Goal: Task Accomplishment & Management: Complete application form

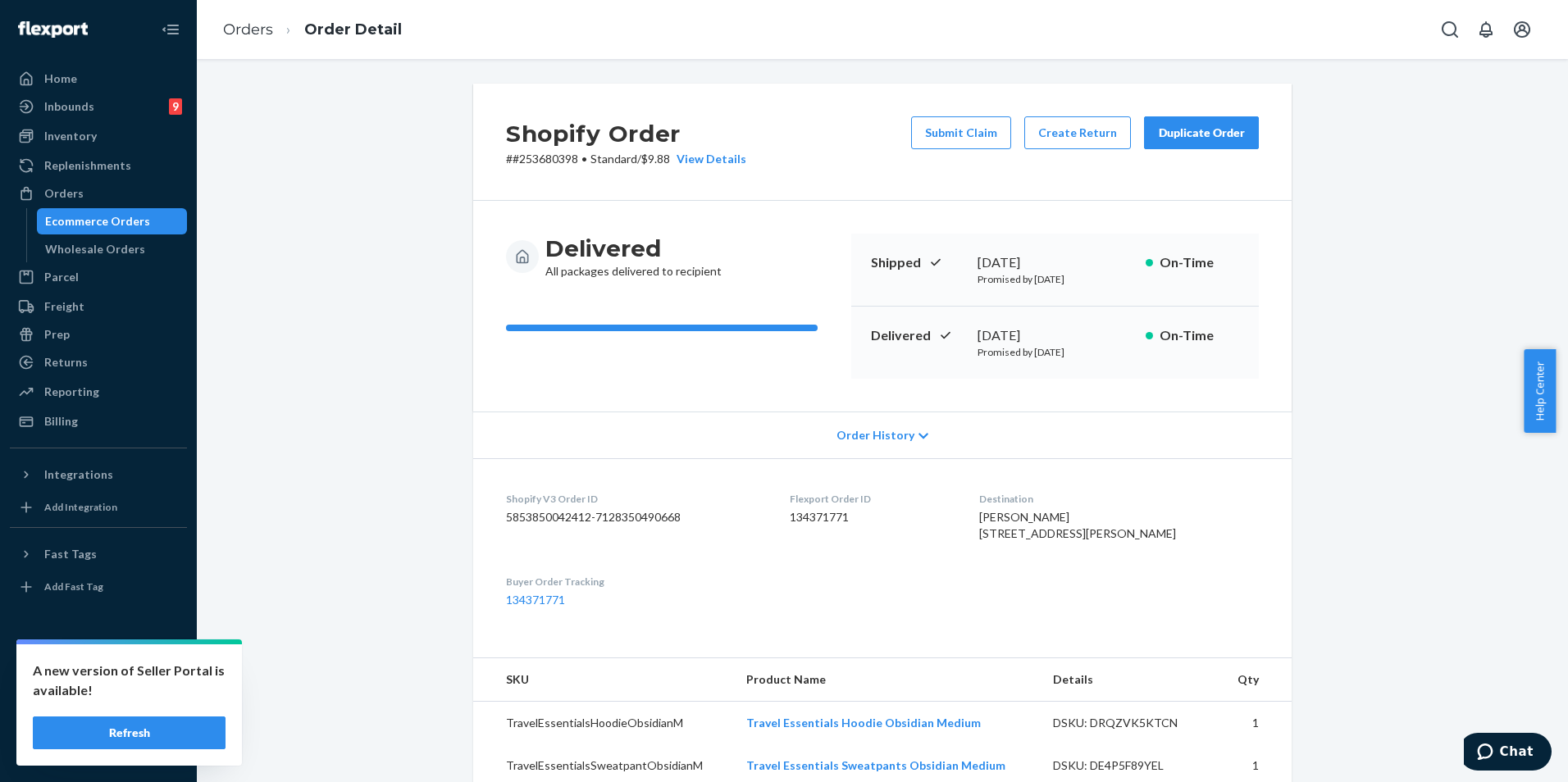
scroll to position [14, 0]
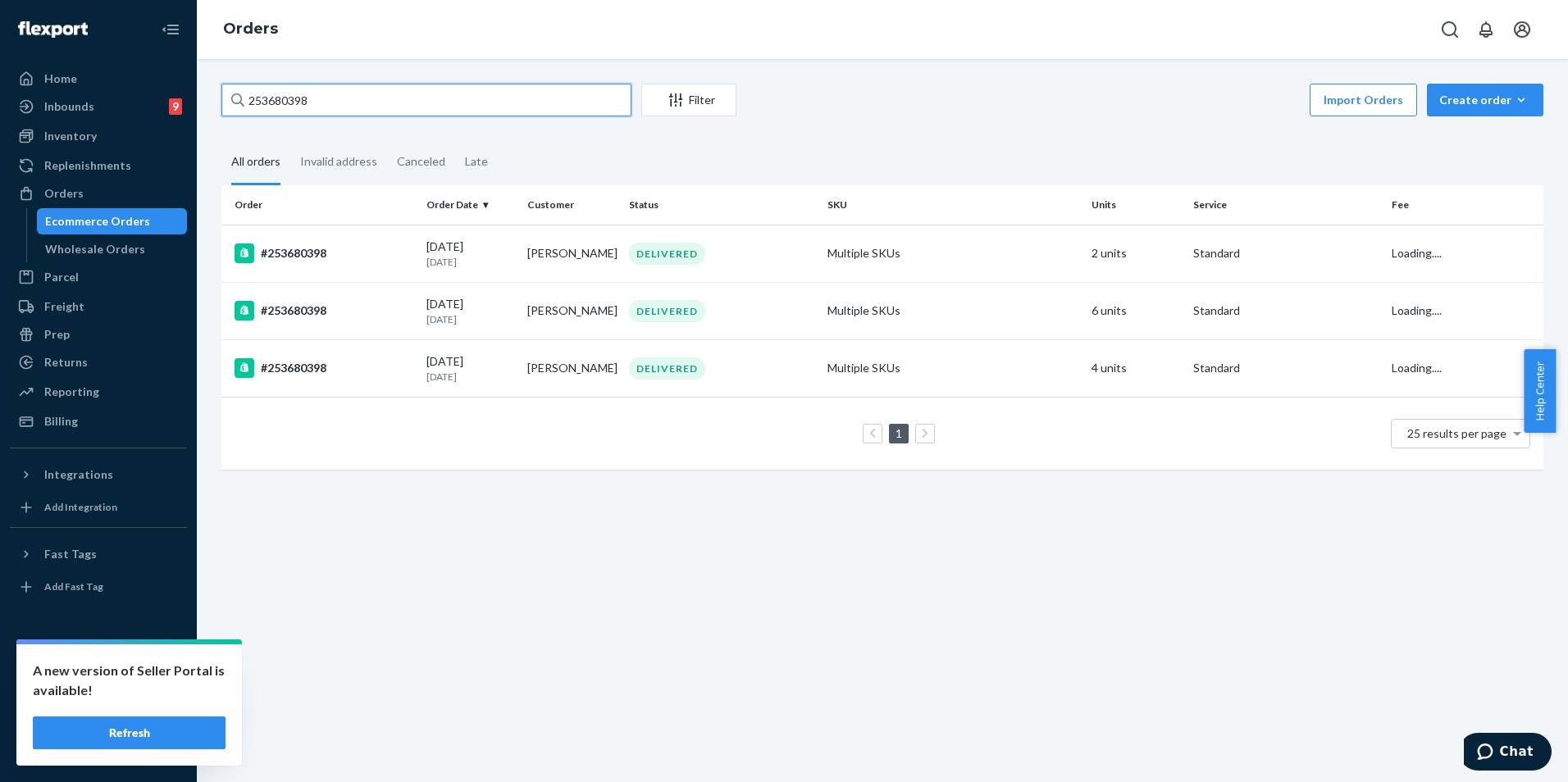
click at [533, 105] on input "253680398" at bounding box center [426, 99] width 410 height 33
paste input "#254541859"
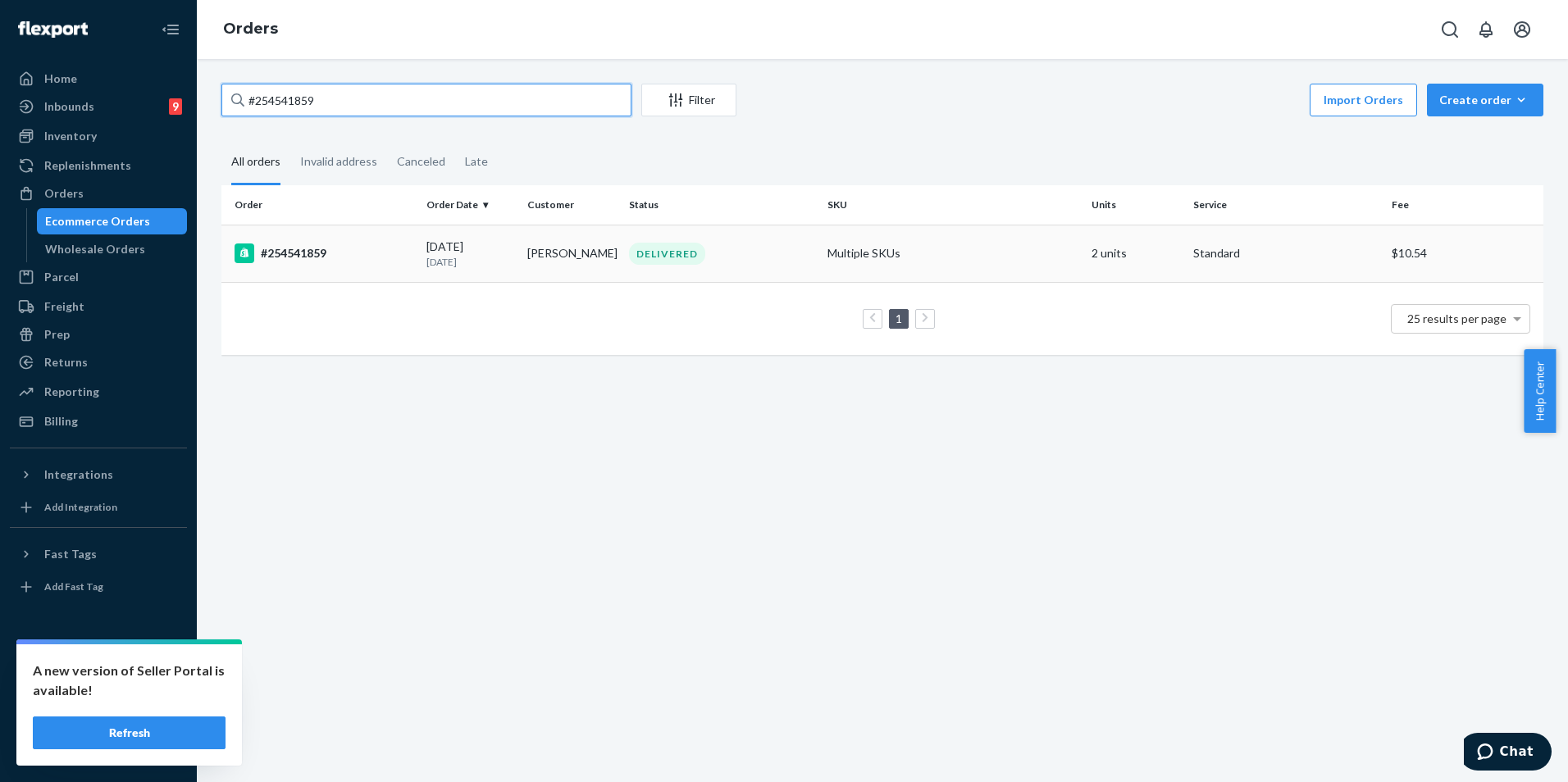
type input "#254541859"
click at [521, 250] on td "[PERSON_NAME]" at bounding box center [572, 253] width 102 height 57
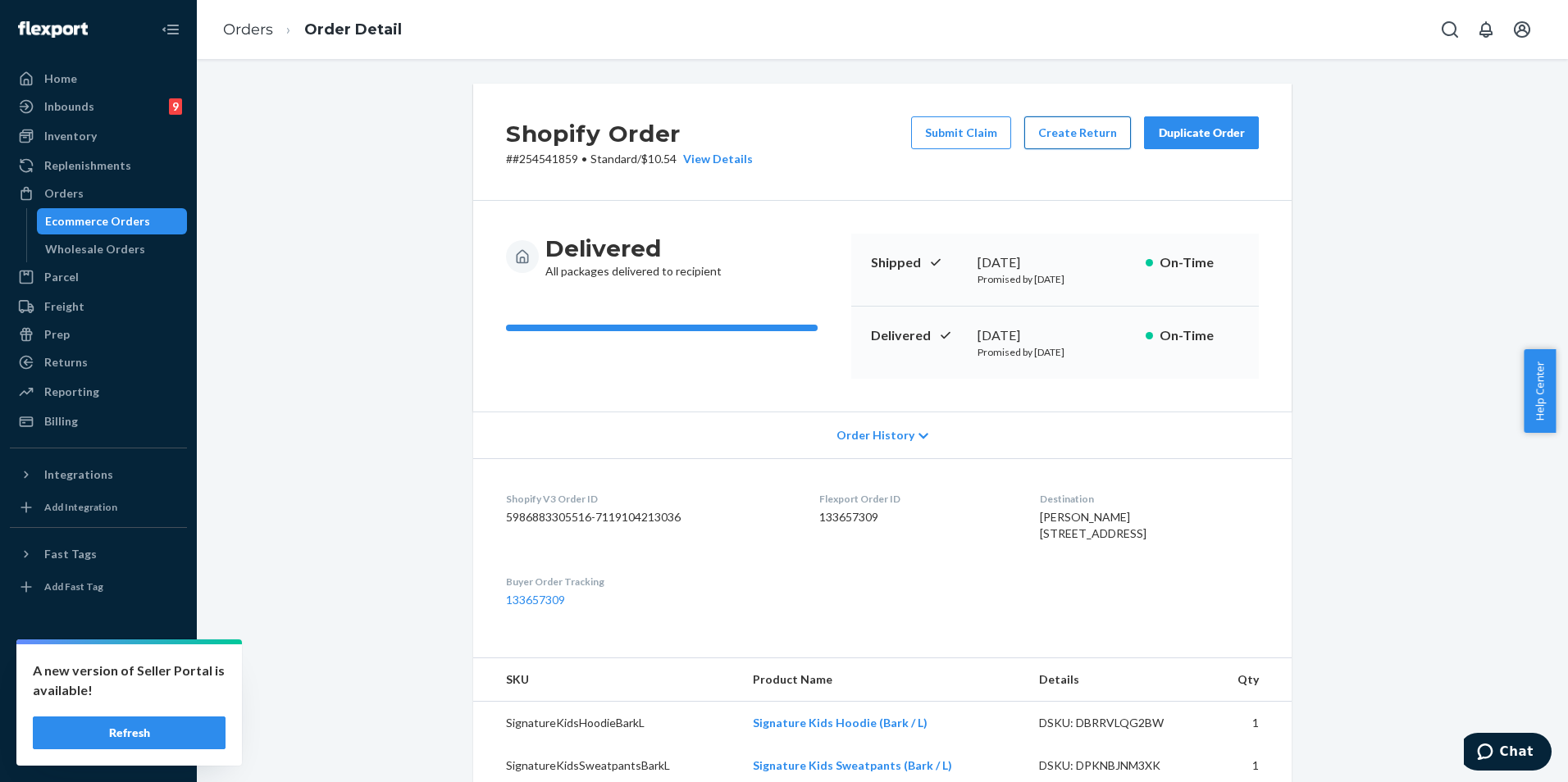
click at [1064, 136] on button "Create Return" at bounding box center [1078, 132] width 107 height 33
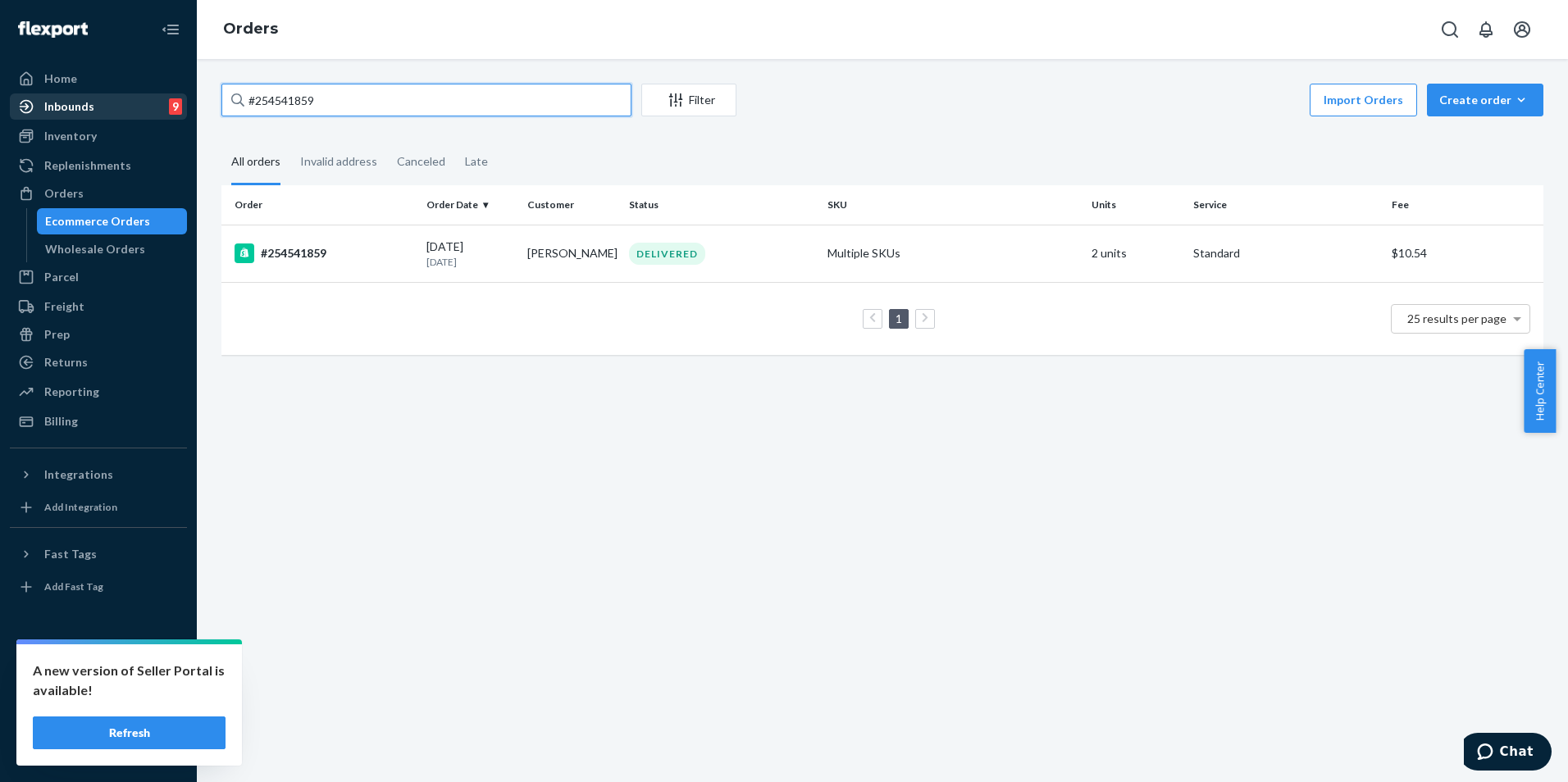
drag, startPoint x: 370, startPoint y: 100, endPoint x: 139, endPoint y: 95, distance: 231.1
click at [139, 95] on div "Home Inbounds 9 Shipping Plans Problems 9 Inventory Products Replenishments Ord…" at bounding box center [784, 391] width 1568 height 782
paste input "text"
type input "254541859"
click at [644, 268] on td "DELIVERED" at bounding box center [722, 253] width 199 height 57
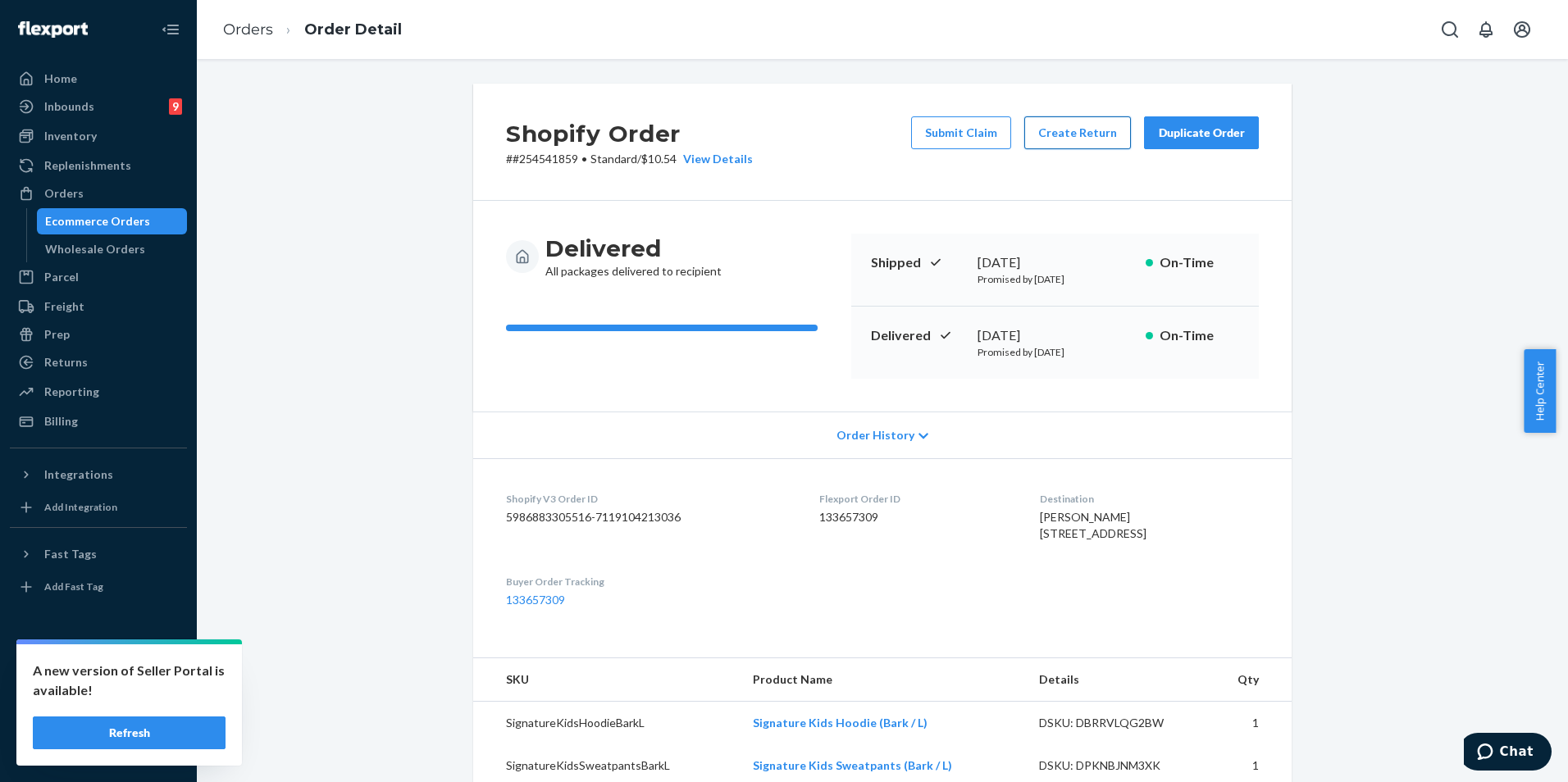
click at [1041, 146] on button "Create Return" at bounding box center [1078, 132] width 107 height 33
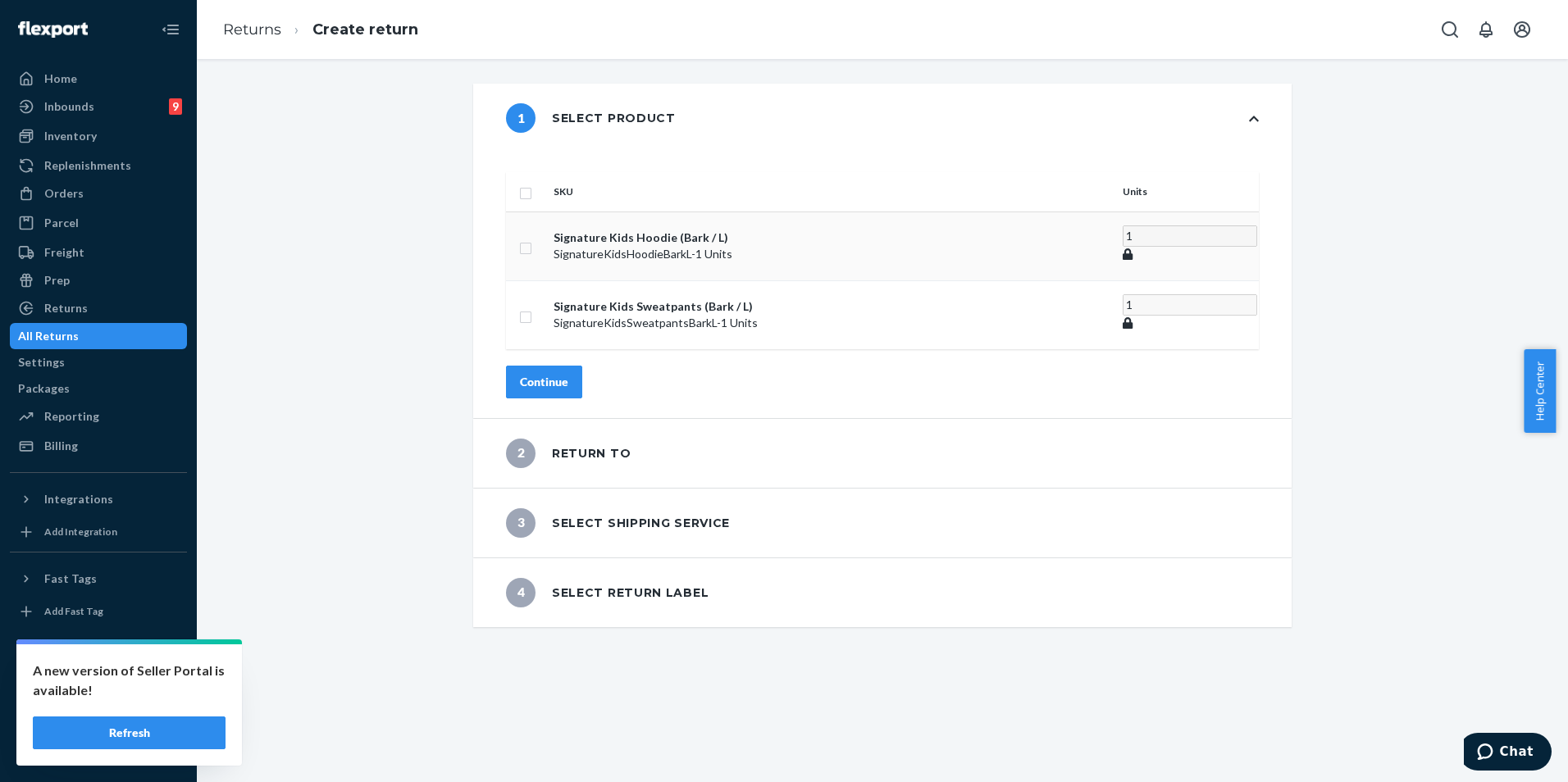
click at [533, 238] on input "checkbox" at bounding box center [525, 246] width 13 height 17
checkbox input "true"
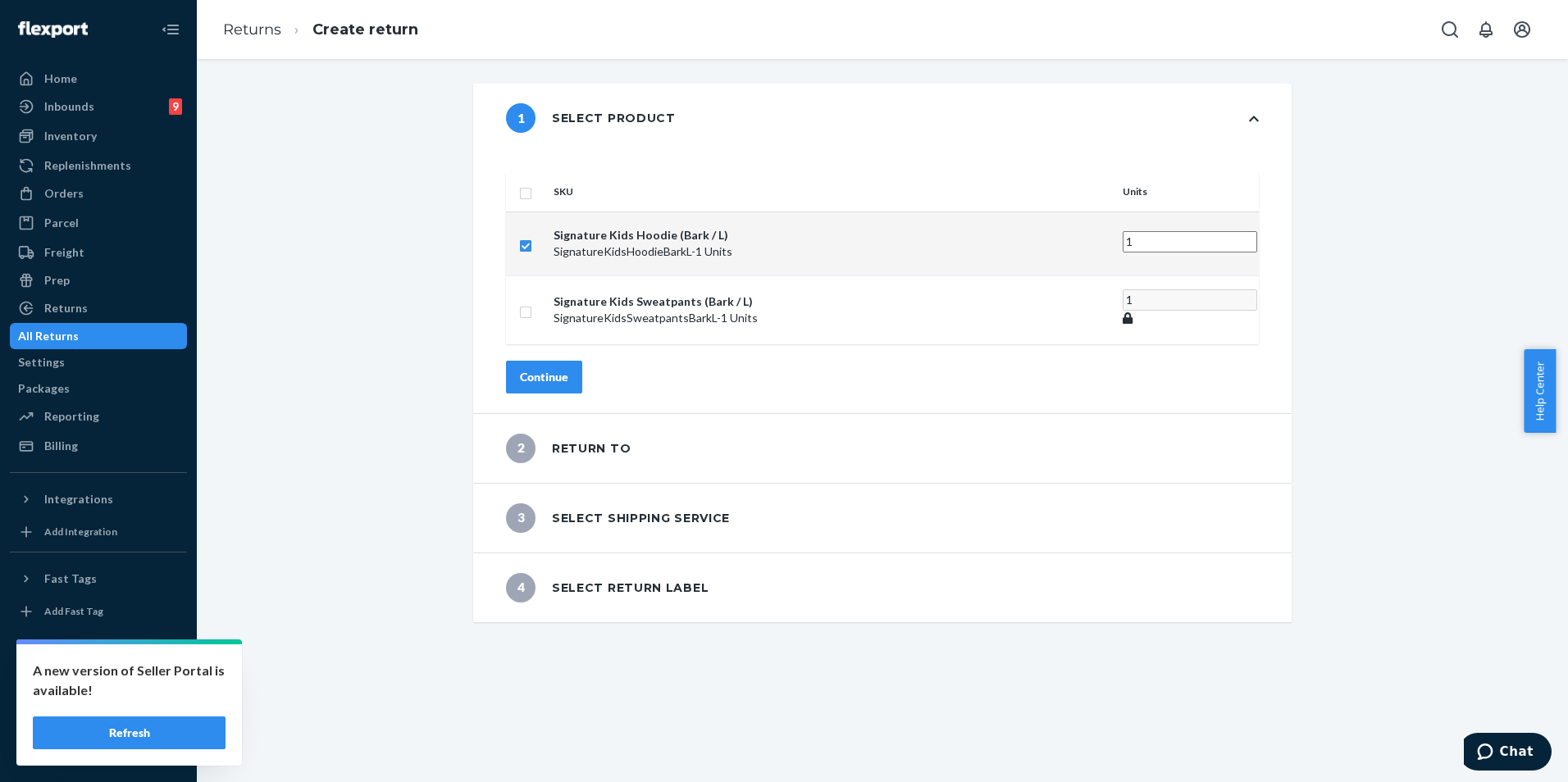
click at [568, 369] on div "Continue" at bounding box center [544, 377] width 48 height 16
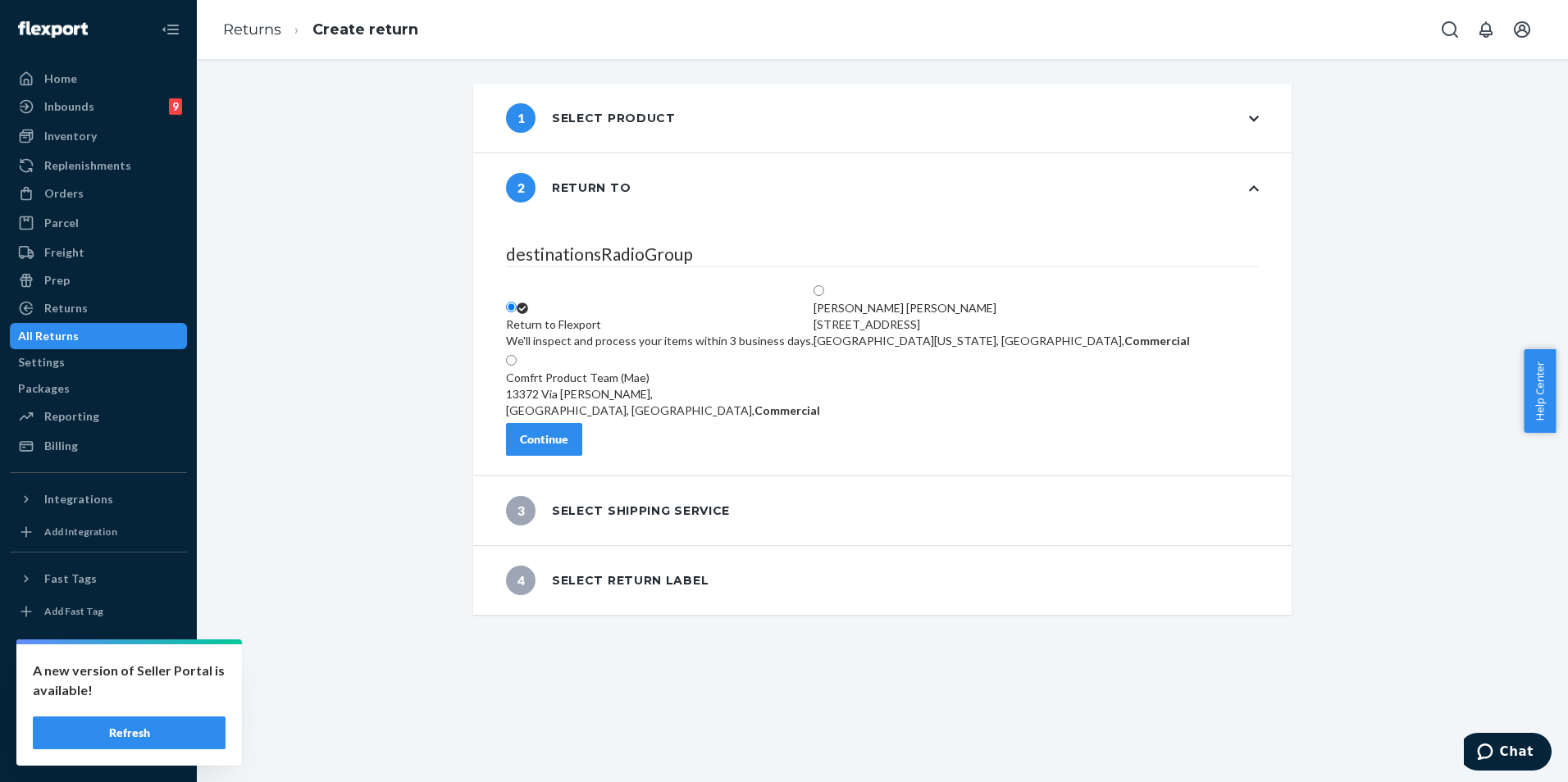
click at [583, 456] on button "Continue" at bounding box center [543, 439] width 76 height 33
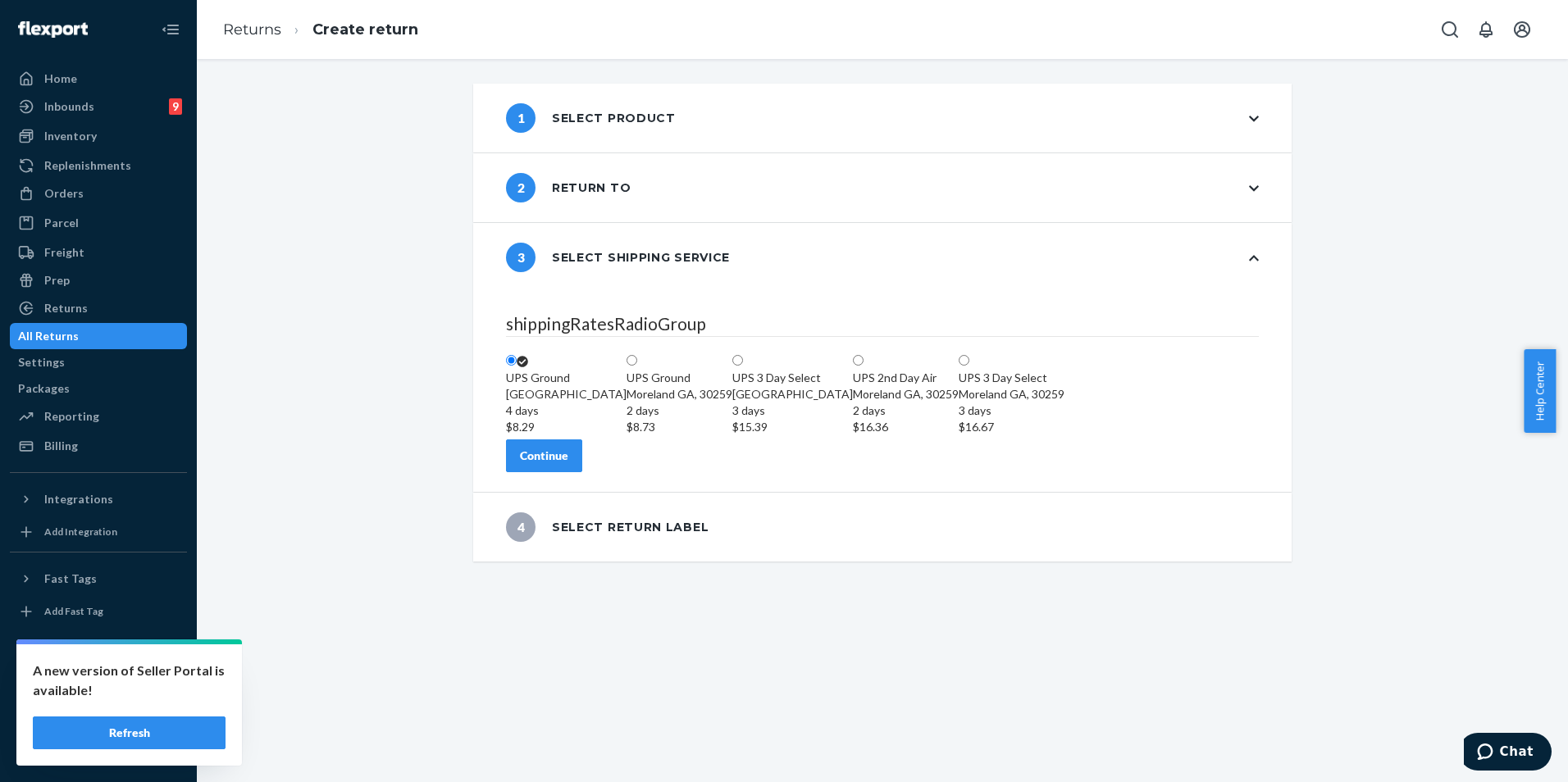
click at [568, 464] on div "Continue" at bounding box center [544, 455] width 48 height 16
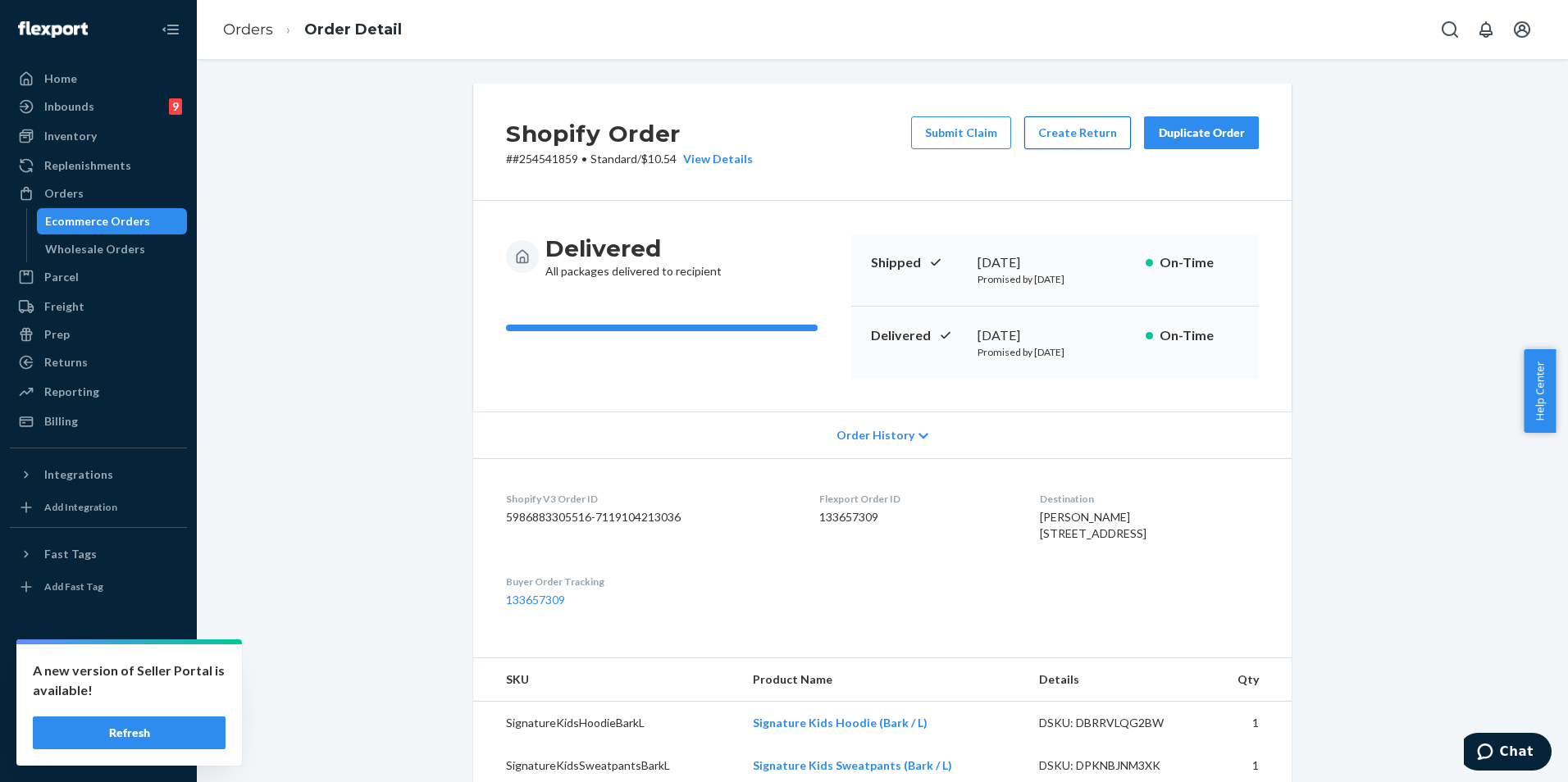
click at [1071, 136] on button "Create Return" at bounding box center [1078, 132] width 107 height 33
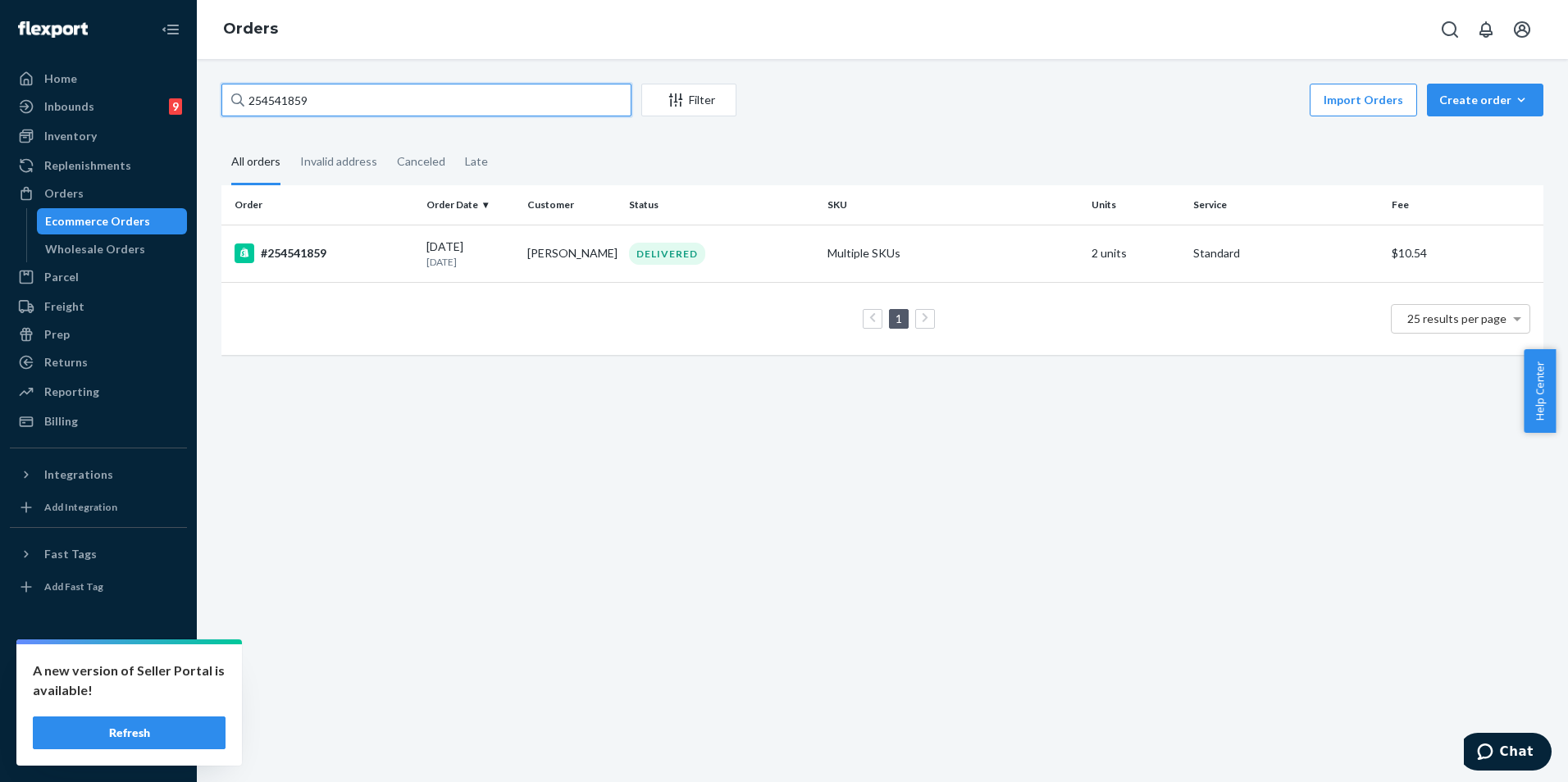
click at [555, 97] on input "254541859" at bounding box center [426, 99] width 410 height 33
paste input "497921 Complete"
type input "254497921"
click at [673, 272] on td "DELIVERED" at bounding box center [722, 253] width 199 height 57
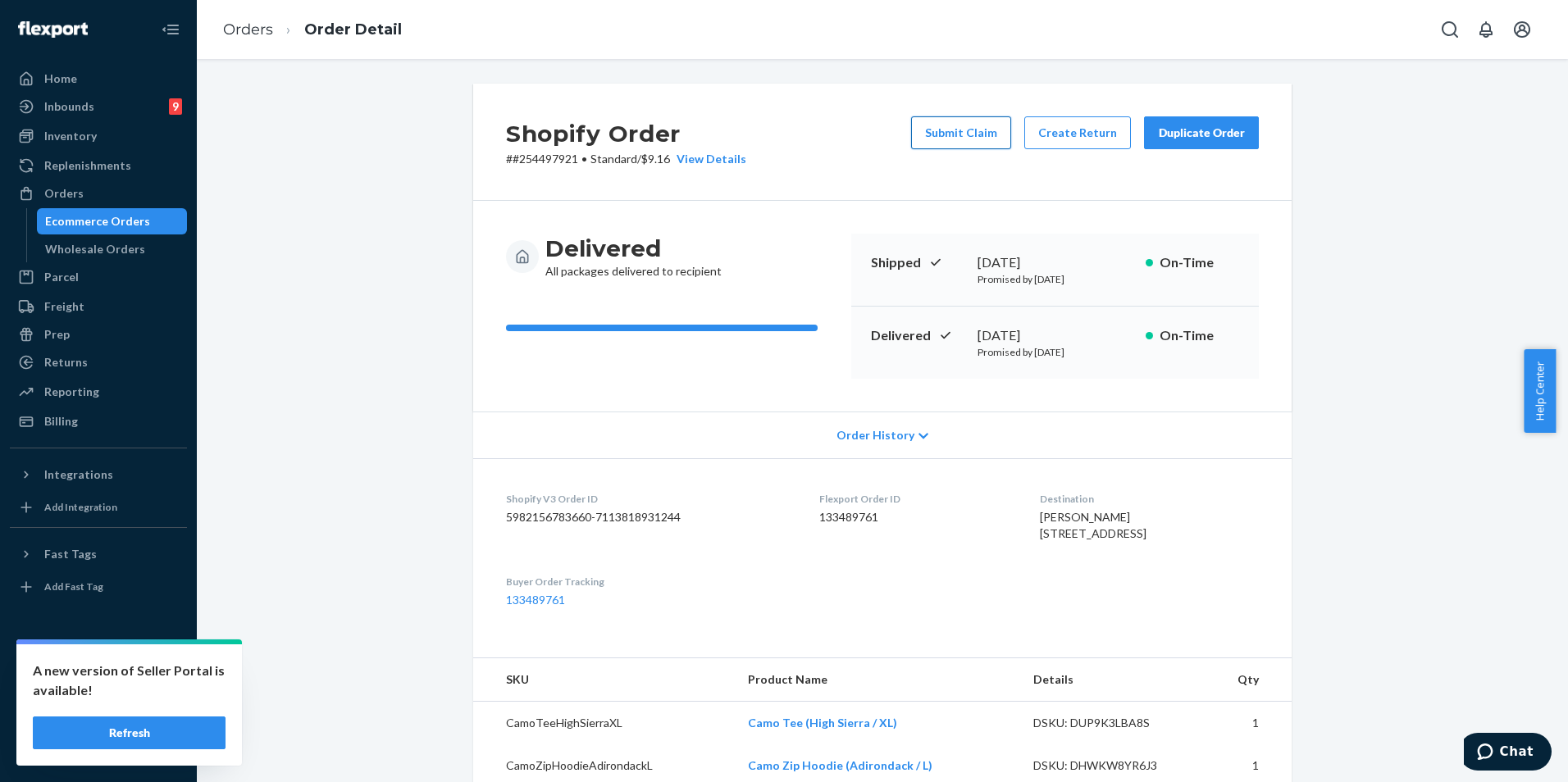
click at [976, 128] on button "Submit Claim" at bounding box center [961, 132] width 100 height 33
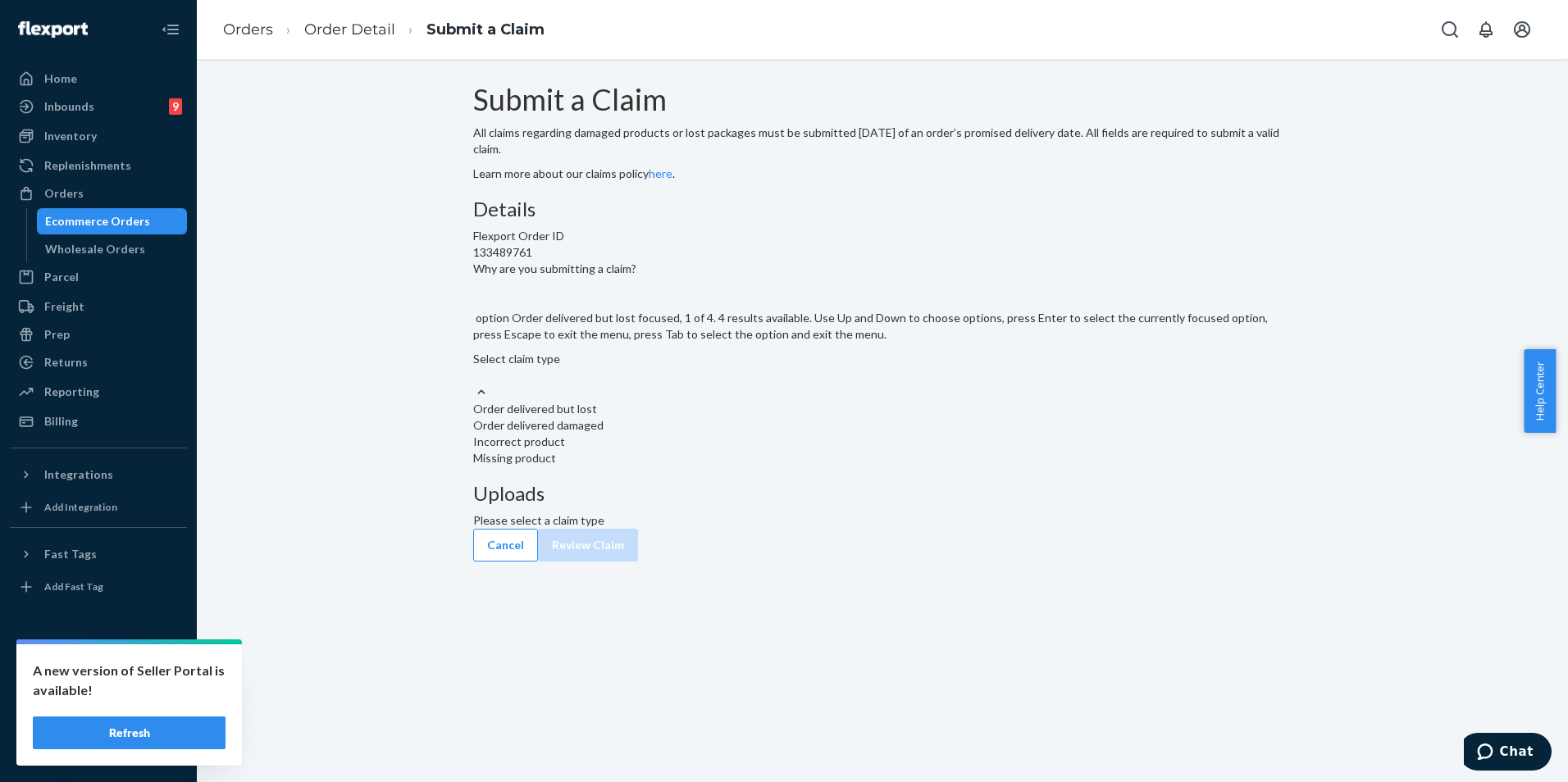
click at [780, 417] on div "Order delivered but lost" at bounding box center [882, 409] width 819 height 16
click at [475, 384] on input "Why are you submitting a claim? option Order delivered but lost focused, 1 of 4…" at bounding box center [474, 376] width 2 height 16
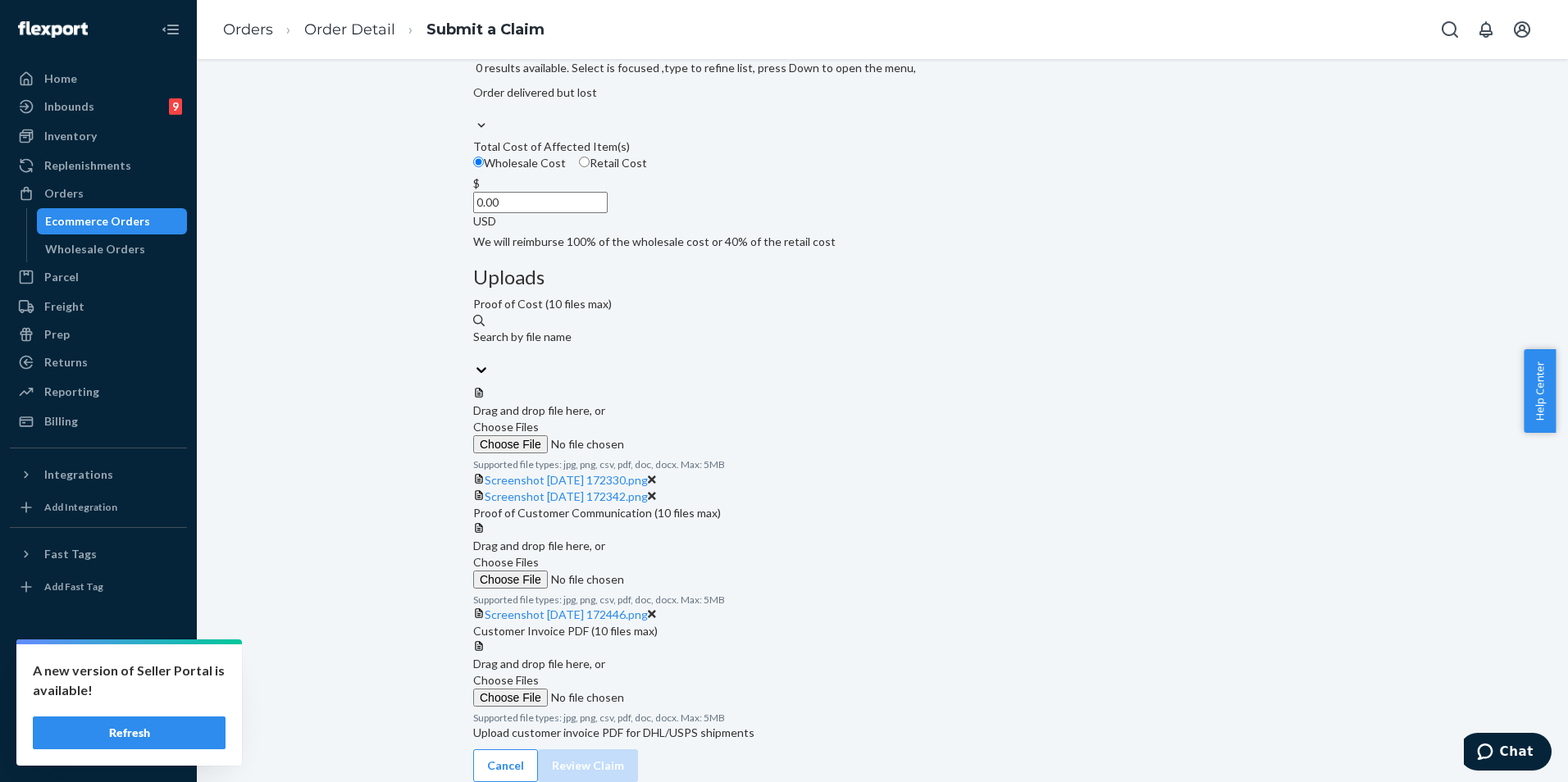
scroll to position [462, 0]
click at [700, 250] on div "Details Flexport Order ID 133489761 Why are you submitting a claim? Order deliv…" at bounding box center [882, 123] width 819 height 252
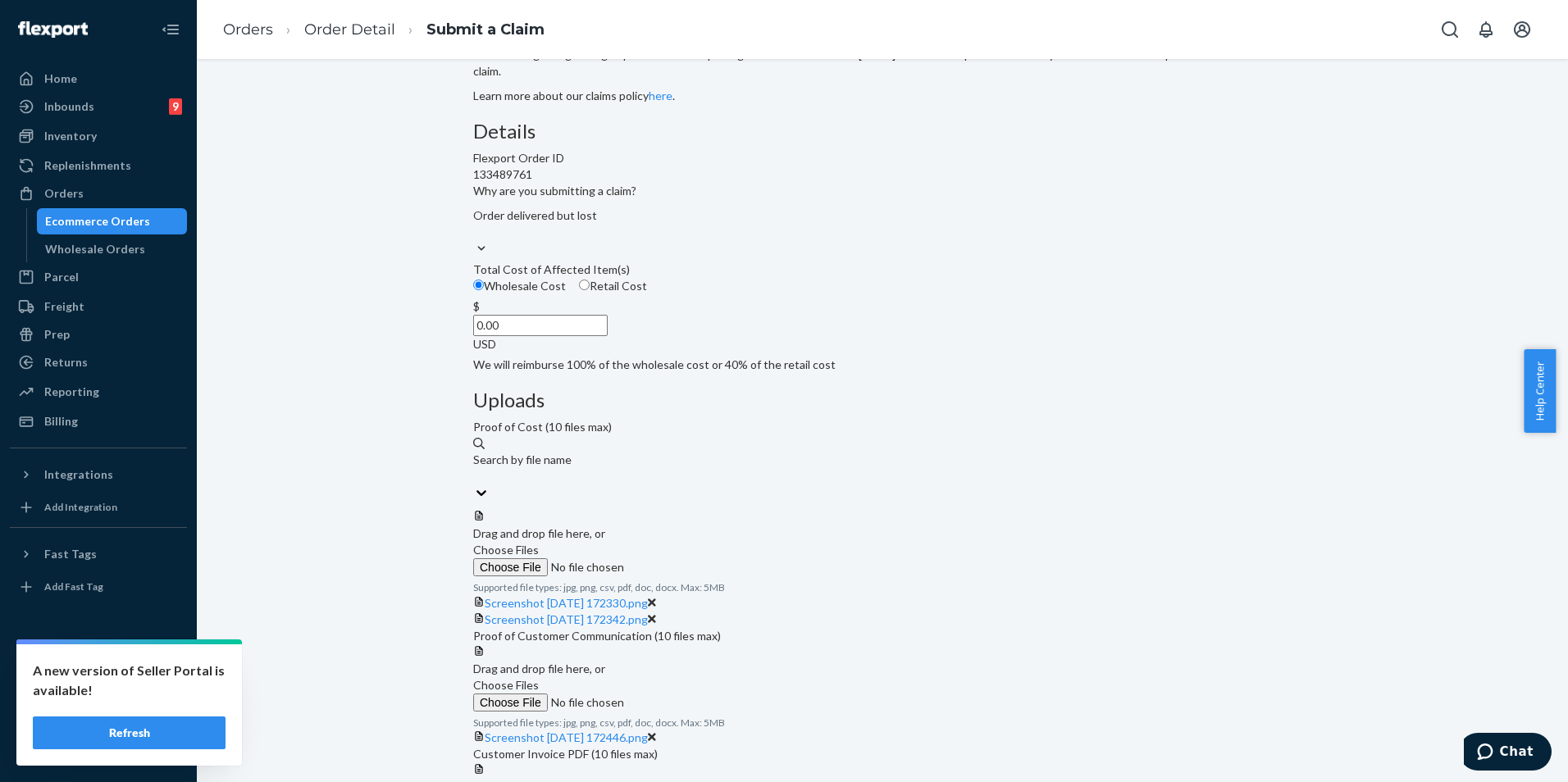
scroll to position [0, 0]
